Goal: Task Accomplishment & Management: Use online tool/utility

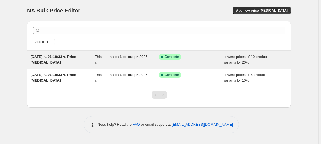
click at [195, 62] on div "Success Complete Complete" at bounding box center [191, 59] width 64 height 11
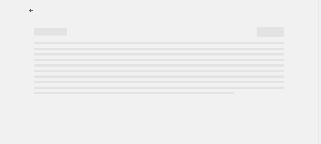
select select "percentage"
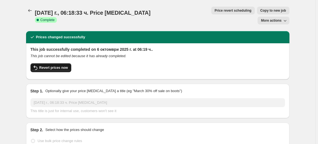
click at [60, 65] on span "Revert prices now" at bounding box center [53, 67] width 29 height 4
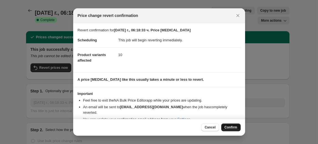
click at [230, 127] on span "Confirm" at bounding box center [231, 127] width 13 height 4
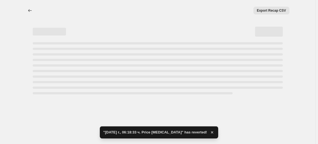
select select "percentage"
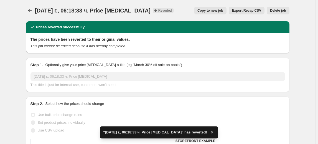
click at [280, 9] on span "Delete job" at bounding box center [278, 10] width 16 height 4
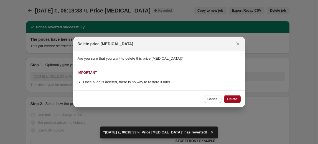
click at [236, 99] on span "Delete" at bounding box center [232, 99] width 10 height 4
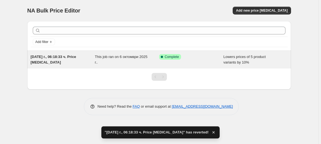
click at [201, 65] on div "Success Complete Complete" at bounding box center [191, 59] width 64 height 11
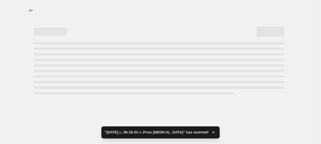
select select "percentage"
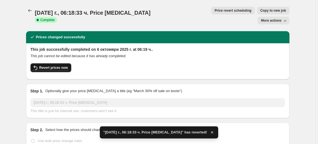
click at [47, 65] on span "Revert prices now" at bounding box center [53, 67] width 29 height 4
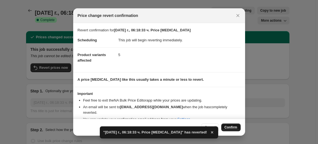
click at [229, 128] on span "Confirm" at bounding box center [231, 127] width 13 height 4
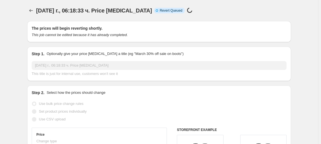
select select "percentage"
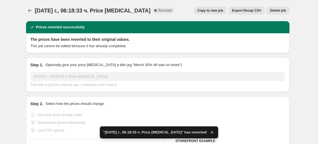
click at [277, 11] on span "Delete job" at bounding box center [278, 10] width 16 height 4
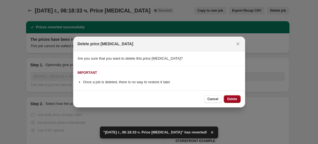
click at [236, 97] on span "Delete" at bounding box center [232, 99] width 10 height 4
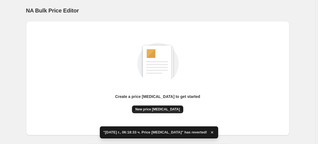
click at [154, 109] on span "New price [MEDICAL_DATA]" at bounding box center [157, 109] width 45 height 4
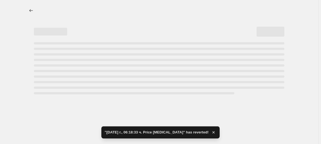
select select "percentage"
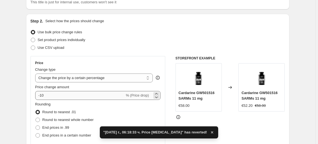
scroll to position [50, 0]
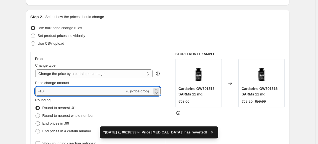
click at [47, 89] on input "-10" at bounding box center [80, 91] width 90 height 9
click at [44, 90] on input "-10" at bounding box center [80, 91] width 90 height 9
click at [43, 90] on input "-10" at bounding box center [80, 91] width 90 height 9
type input "-30"
click at [64, 99] on fieldset "Rounding Round to nearest .01 Round to nearest whole number End prices in .99 E…" at bounding box center [64, 116] width 59 height 38
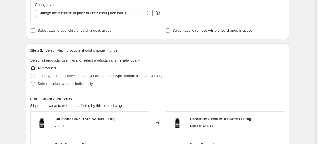
scroll to position [227, 0]
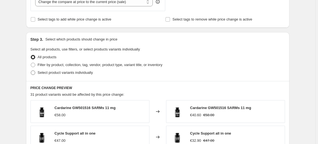
click at [62, 74] on span "Select product variants individually" at bounding box center [65, 72] width 55 height 4
click at [31, 71] on input "Select product variants individually" at bounding box center [31, 70] width 0 height 0
radio input "true"
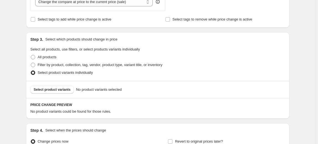
click at [49, 90] on span "Select product variants" at bounding box center [52, 89] width 37 height 4
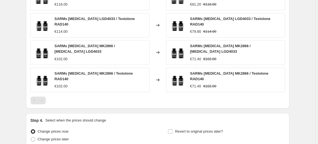
scroll to position [426, 0]
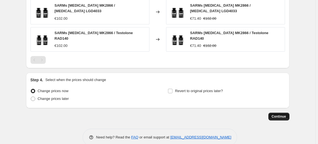
click at [278, 114] on span "Continue" at bounding box center [279, 116] width 14 height 4
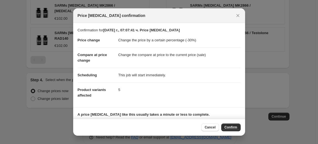
drag, startPoint x: 232, startPoint y: 128, endPoint x: 227, endPoint y: 123, distance: 6.5
click at [231, 128] on span "Confirm" at bounding box center [231, 127] width 13 height 4
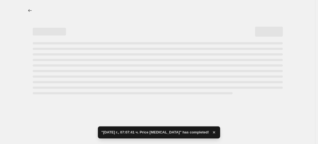
select select "percentage"
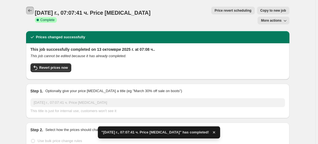
click at [32, 9] on icon "Price change jobs" at bounding box center [30, 11] width 6 height 6
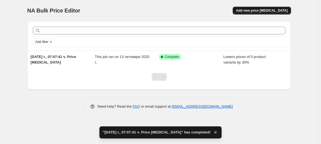
click at [263, 12] on span "Add new price [MEDICAL_DATA]" at bounding box center [262, 10] width 52 height 4
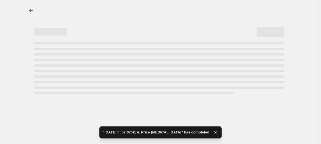
select select "percentage"
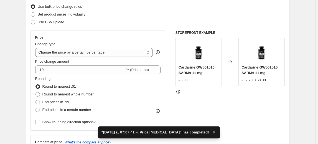
scroll to position [75, 0]
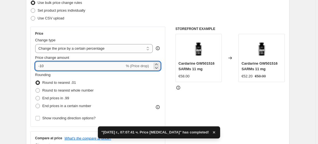
click at [47, 66] on input "-10" at bounding box center [80, 66] width 90 height 9
click at [42, 64] on input "-10" at bounding box center [80, 66] width 90 height 9
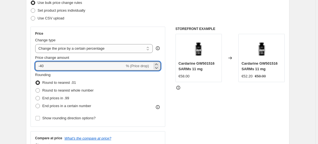
type input "-40"
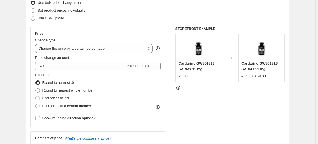
click at [71, 71] on div "Price Change type Change the price to a certain amount Change the price by a ce…" at bounding box center [98, 76] width 126 height 91
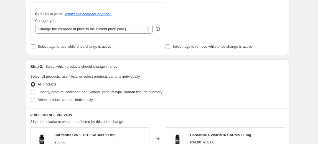
scroll to position [202, 0]
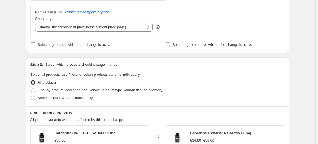
click at [76, 98] on span "Select product variants individually" at bounding box center [65, 98] width 55 height 4
click at [31, 96] on input "Select product variants individually" at bounding box center [31, 96] width 0 height 0
radio input "true"
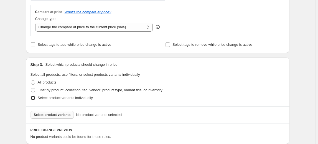
click at [64, 113] on span "Select product variants" at bounding box center [52, 115] width 37 height 4
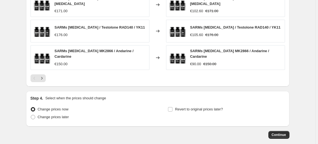
scroll to position [426, 0]
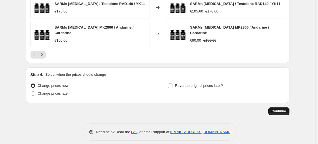
click at [283, 107] on button "Continue" at bounding box center [279, 111] width 21 height 8
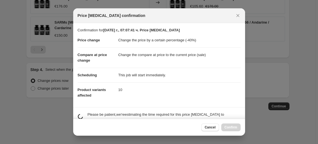
scroll to position [0, 0]
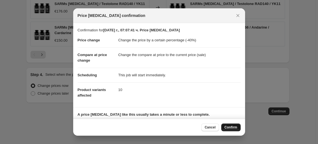
click at [232, 128] on span "Confirm" at bounding box center [231, 127] width 13 height 4
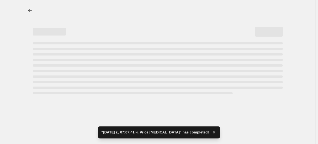
select select "percentage"
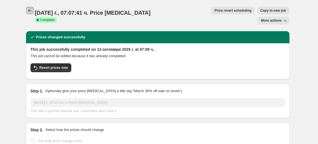
click at [29, 11] on icon "Price change jobs" at bounding box center [30, 11] width 6 height 6
